Goal: Task Accomplishment & Management: Manage account settings

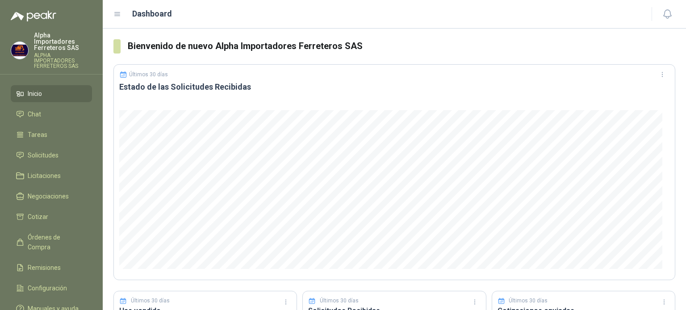
click at [58, 53] on p "ALPHA IMPORTADORES FERRETEROS SAS" at bounding box center [63, 61] width 58 height 16
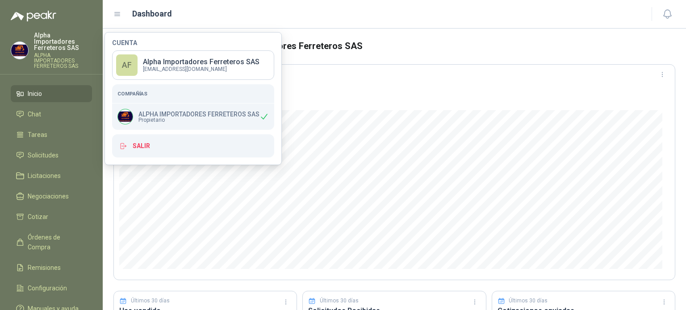
click at [256, 19] on div "Dashboard" at bounding box center [376, 14] width 527 height 12
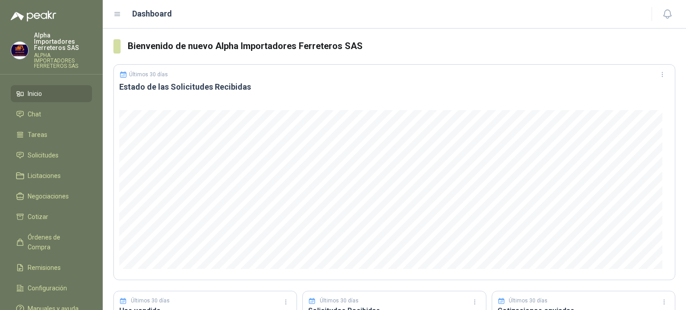
click at [58, 42] on p "Alpha Importadores Ferreteros SAS" at bounding box center [63, 41] width 58 height 19
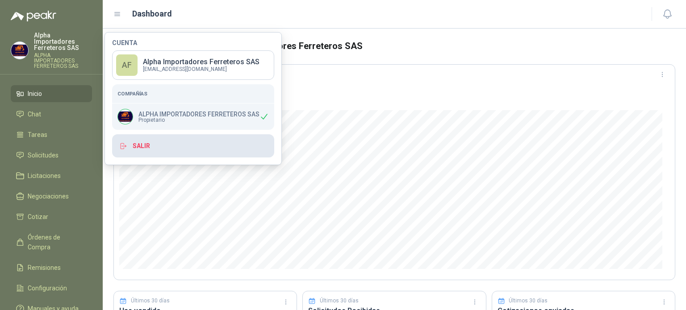
click at [154, 147] on button "Salir" at bounding box center [193, 145] width 162 height 23
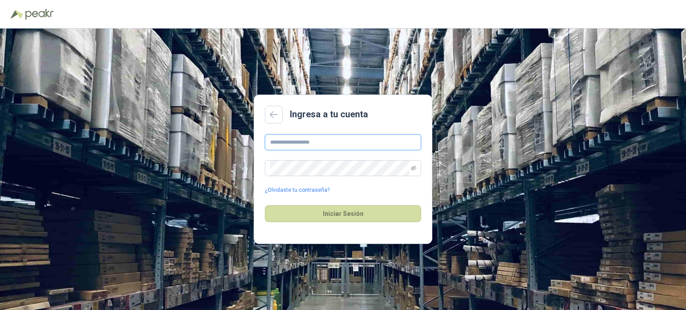
click at [314, 148] on input "text" at bounding box center [343, 142] width 156 height 16
type input "**********"
click at [414, 166] on icon "eye-invisible" at bounding box center [413, 168] width 5 height 5
click at [265, 205] on button "Iniciar Sesión" at bounding box center [343, 213] width 156 height 17
